Goal: Book appointment/travel/reservation

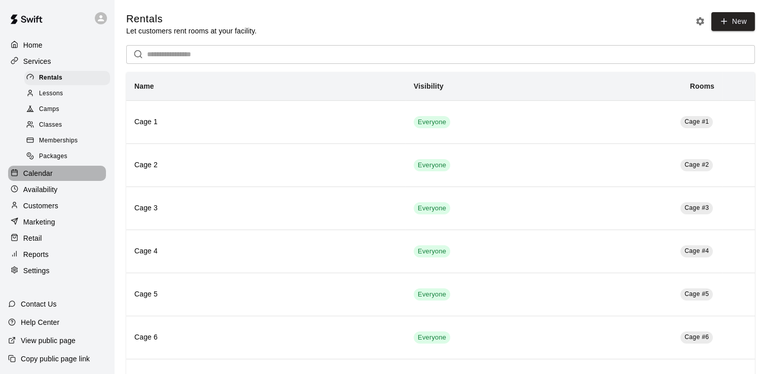
click at [46, 179] on p "Calendar" at bounding box center [37, 173] width 29 height 10
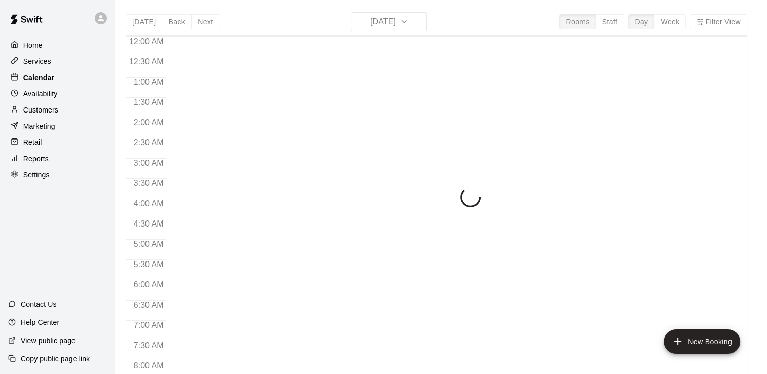
scroll to position [624, 0]
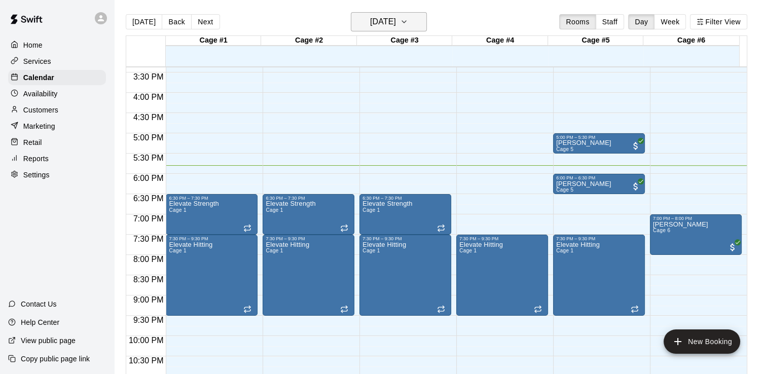
click at [408, 21] on icon "button" at bounding box center [404, 22] width 8 height 12
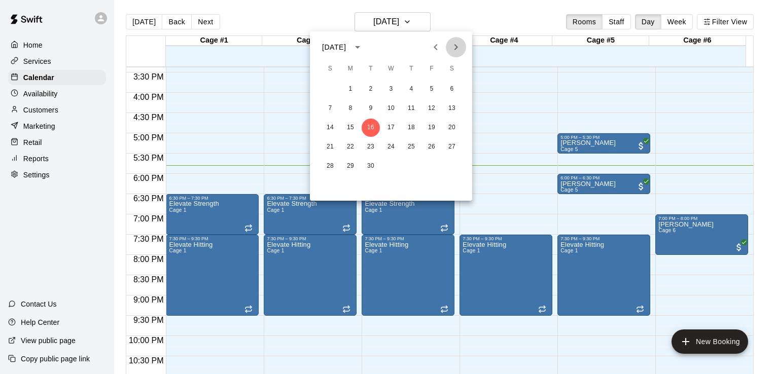
click at [457, 44] on icon "Next month" at bounding box center [456, 47] width 12 height 12
click at [394, 146] on button "22" at bounding box center [391, 147] width 18 height 18
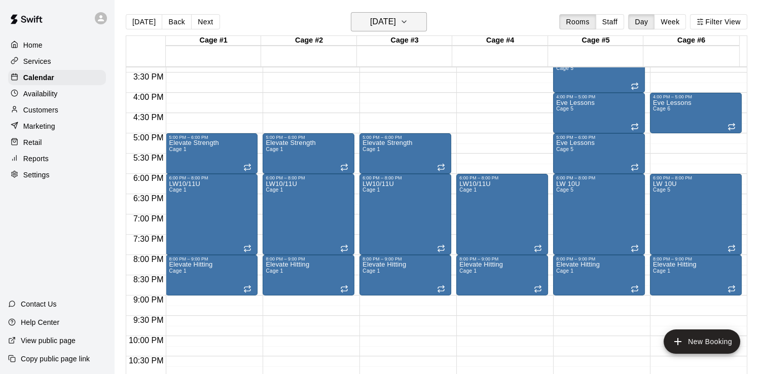
click at [408, 24] on icon "button" at bounding box center [404, 22] width 8 height 12
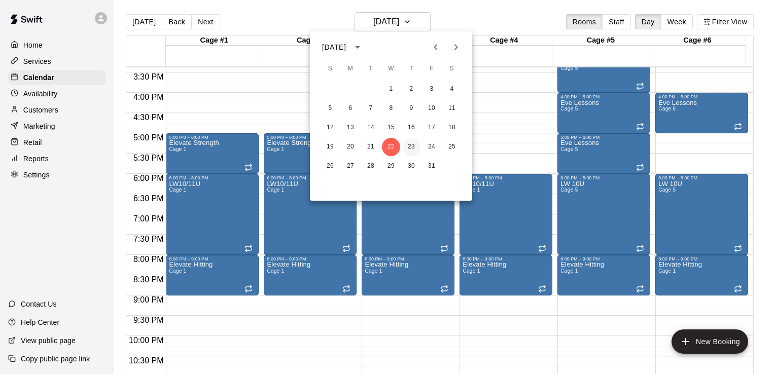
click at [415, 145] on button "23" at bounding box center [411, 147] width 18 height 18
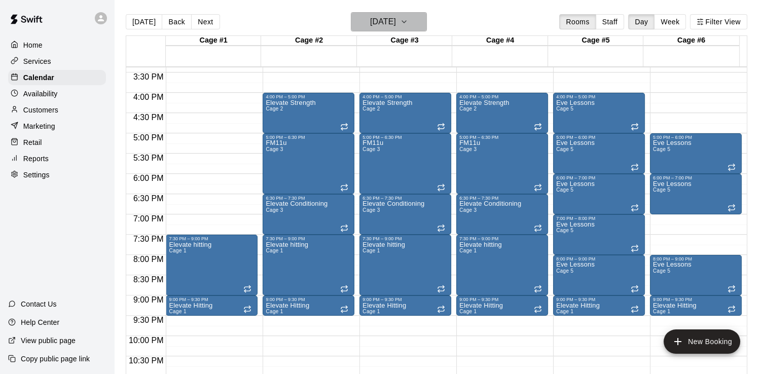
click at [408, 22] on icon "button" at bounding box center [404, 22] width 8 height 12
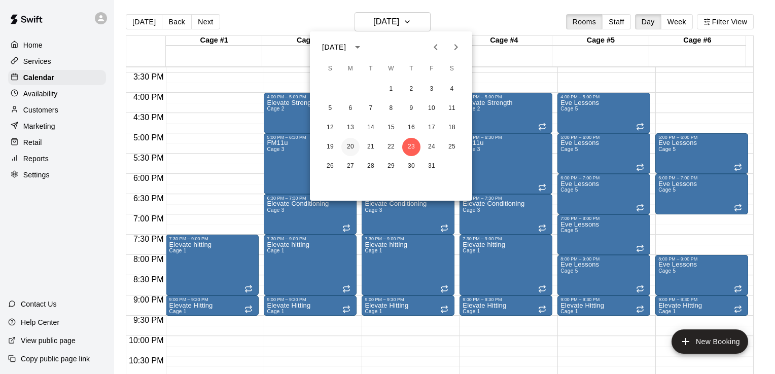
click at [353, 148] on button "20" at bounding box center [350, 147] width 18 height 18
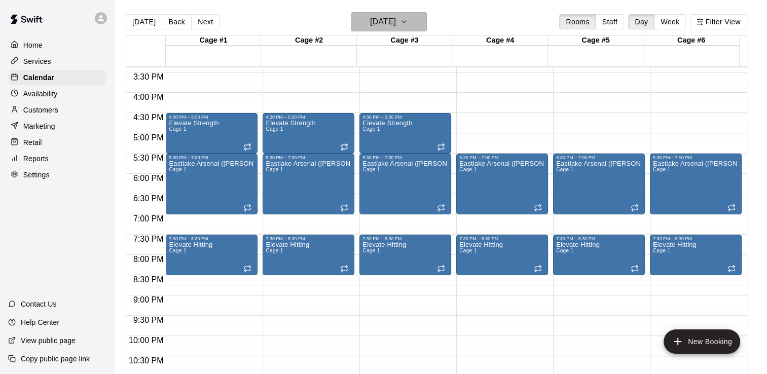
click at [408, 22] on icon "button" at bounding box center [404, 22] width 8 height 12
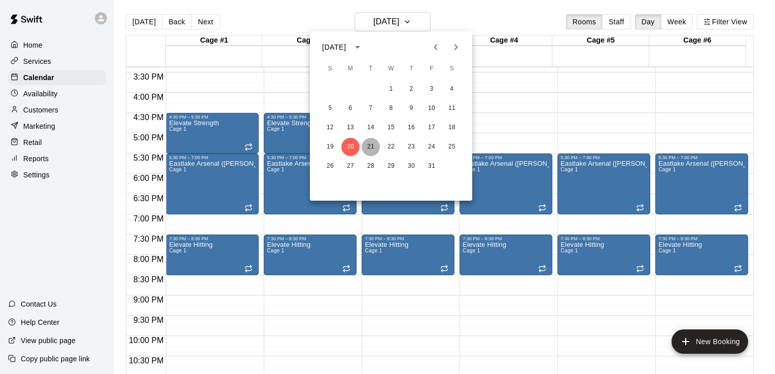
click at [369, 143] on button "21" at bounding box center [371, 147] width 18 height 18
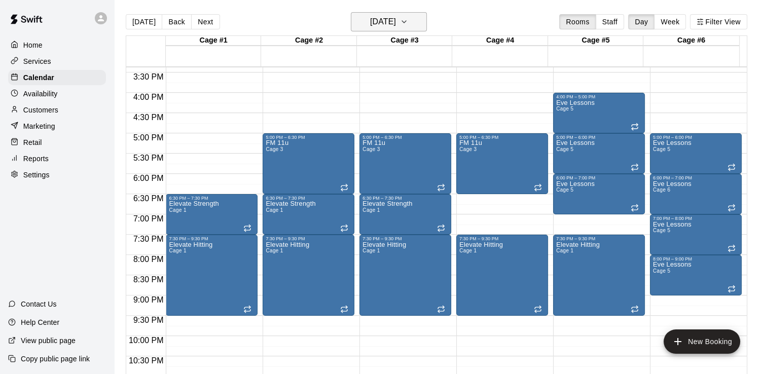
click at [408, 22] on icon "button" at bounding box center [404, 22] width 8 height 12
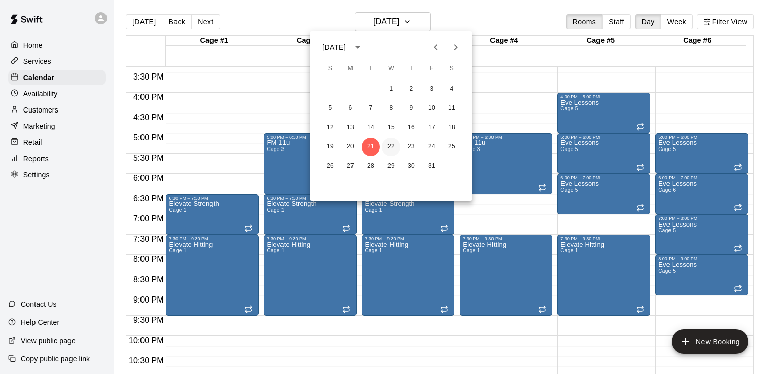
click at [392, 145] on button "22" at bounding box center [391, 147] width 18 height 18
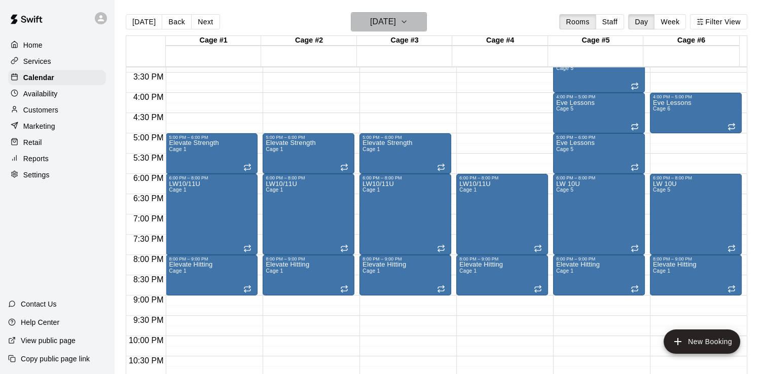
click at [406, 21] on icon "button" at bounding box center [404, 22] width 4 height 2
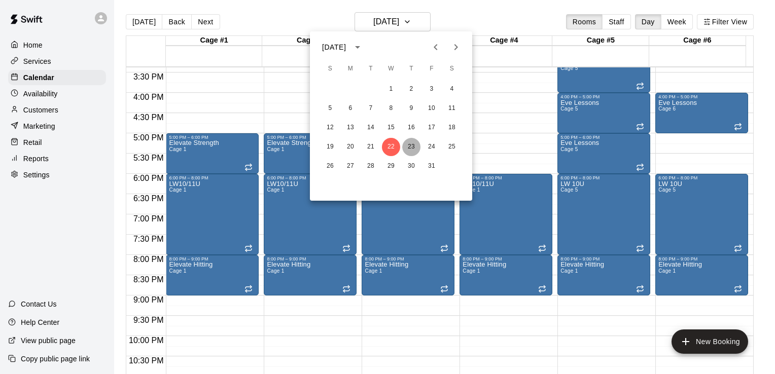
click at [412, 147] on button "23" at bounding box center [411, 147] width 18 height 18
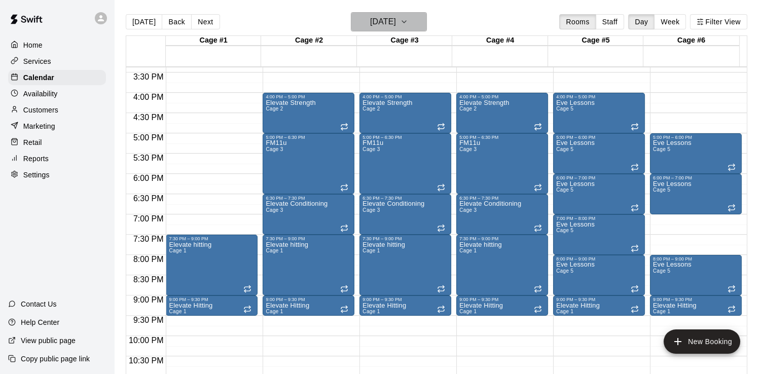
click at [408, 23] on icon "button" at bounding box center [404, 22] width 8 height 12
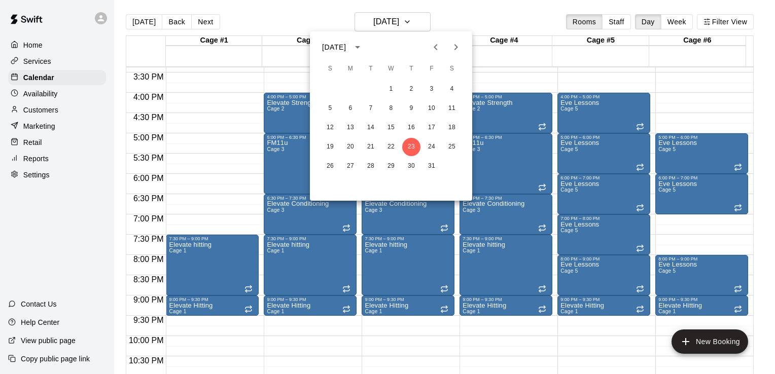
click at [433, 51] on icon "Previous month" at bounding box center [436, 47] width 12 height 12
click at [350, 105] on button "9" at bounding box center [350, 108] width 18 height 18
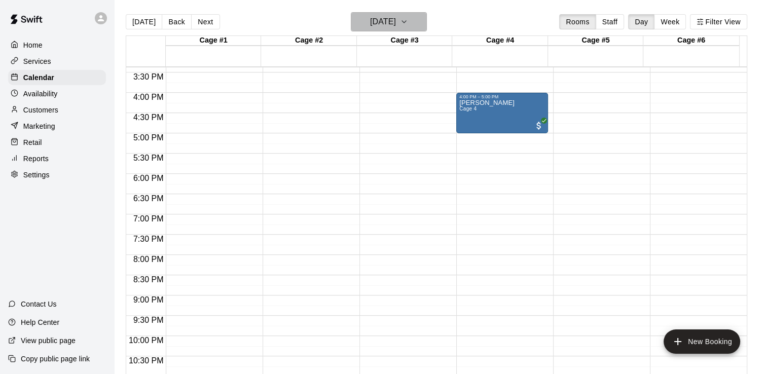
click at [408, 21] on icon "button" at bounding box center [404, 22] width 8 height 12
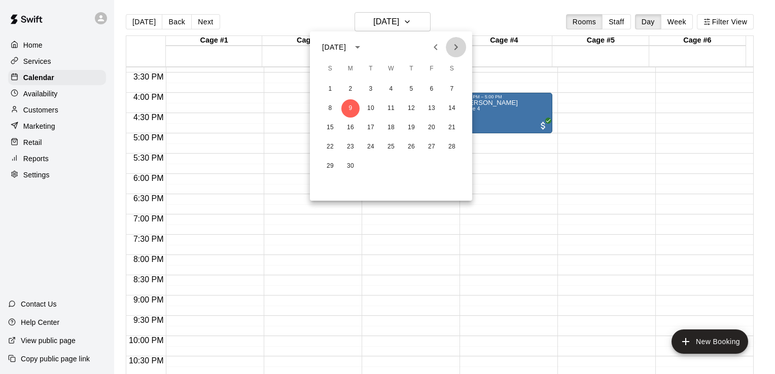
click at [454, 49] on icon "Next month" at bounding box center [456, 47] width 12 height 12
click at [353, 126] on button "15" at bounding box center [350, 128] width 18 height 18
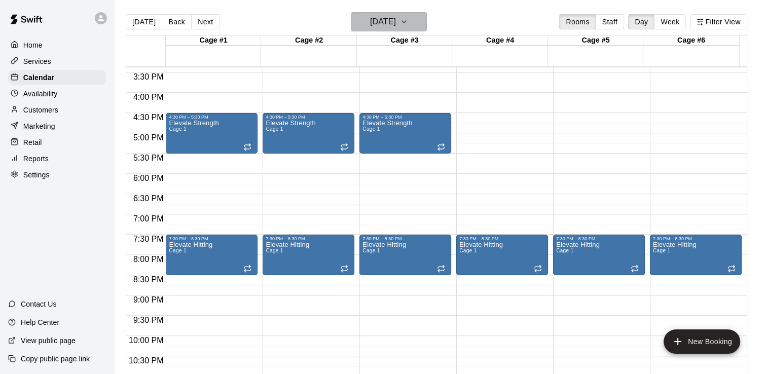
click at [406, 21] on icon "button" at bounding box center [404, 22] width 4 height 2
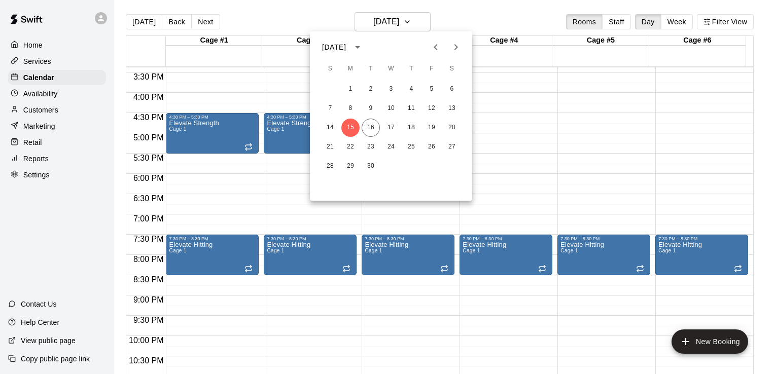
click at [453, 48] on icon "Next month" at bounding box center [456, 47] width 12 height 12
click at [349, 123] on button "13" at bounding box center [350, 128] width 18 height 18
